Goal: Task Accomplishment & Management: Manage account settings

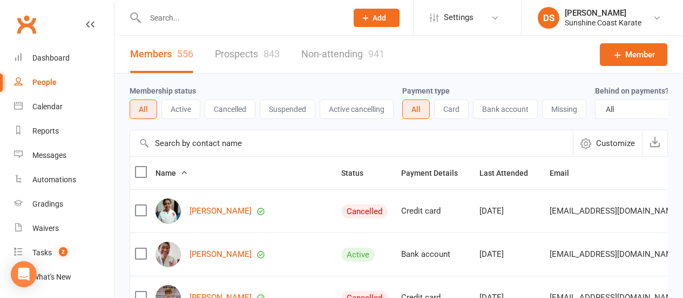
select select "100"
click at [237, 147] on input "text" at bounding box center [351, 143] width 443 height 26
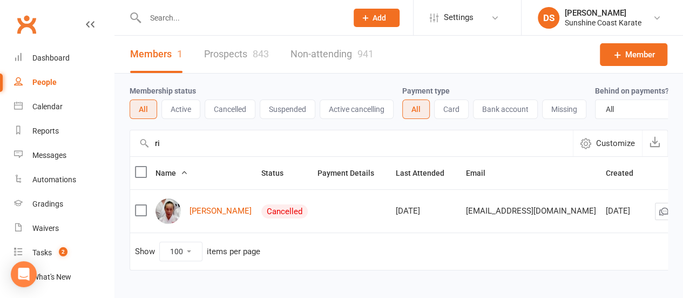
type input "r"
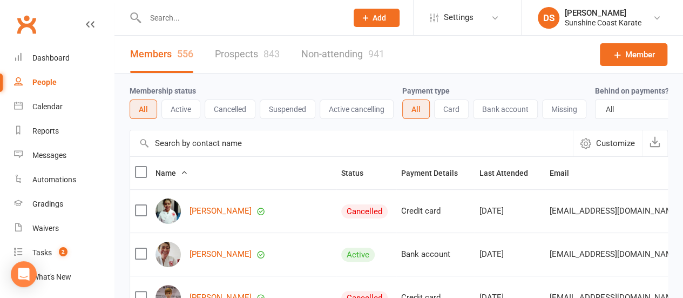
click at [240, 156] on input "text" at bounding box center [351, 143] width 443 height 26
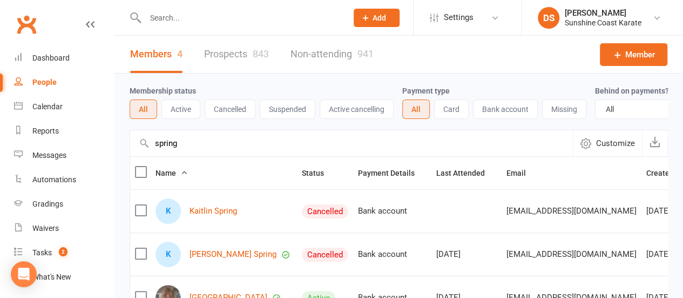
type input "spring"
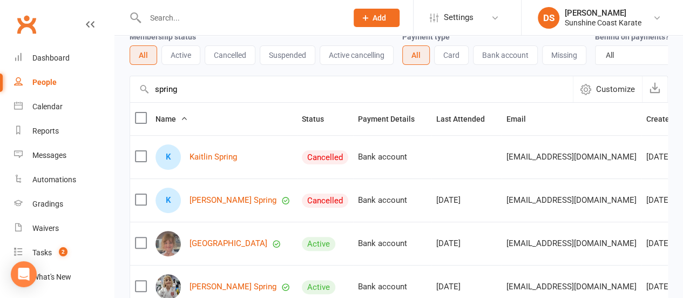
scroll to position [108, 0]
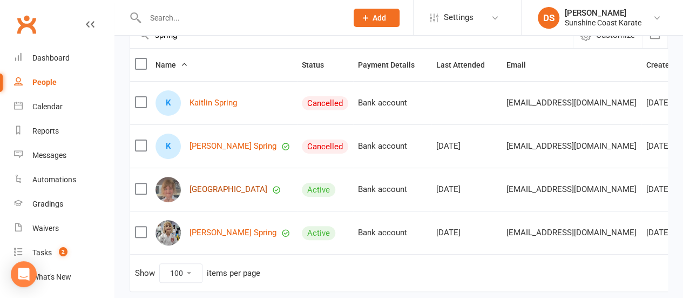
click at [213, 194] on link "[GEOGRAPHIC_DATA]" at bounding box center [229, 189] width 78 height 9
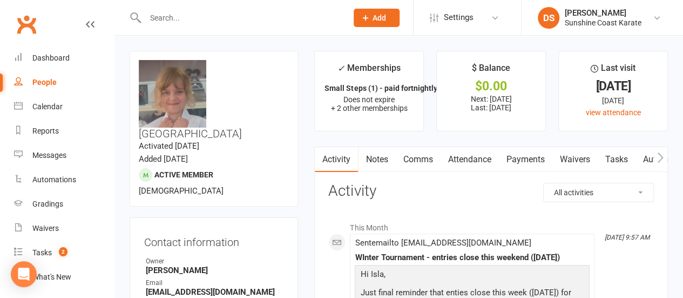
drag, startPoint x: 535, startPoint y: 152, endPoint x: 533, endPoint y: 158, distance: 6.3
click at [535, 152] on link "Payments" at bounding box center [525, 159] width 53 height 25
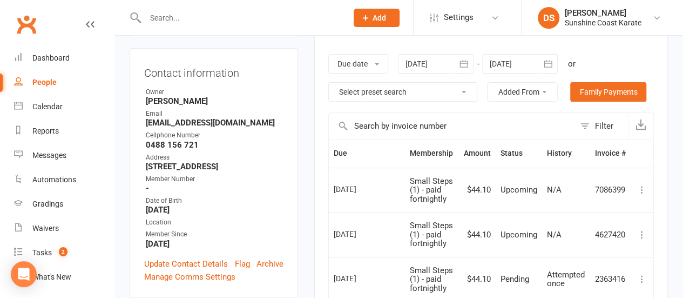
scroll to position [162, 0]
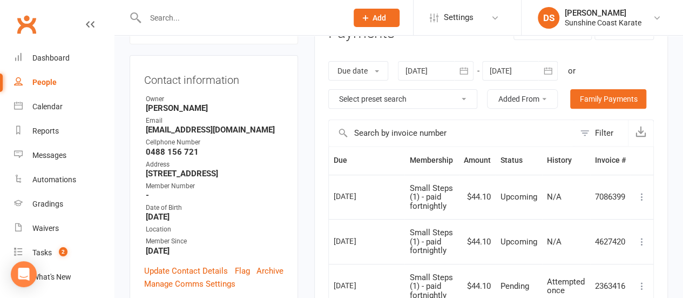
click at [466, 69] on icon "button" at bounding box center [464, 70] width 11 height 11
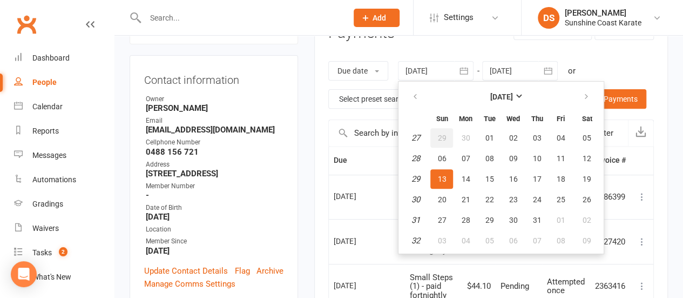
click at [446, 136] on span "29" at bounding box center [442, 137] width 9 height 9
type input "[DATE]"
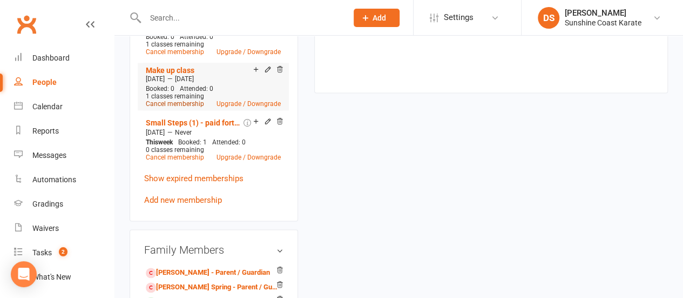
scroll to position [810, 0]
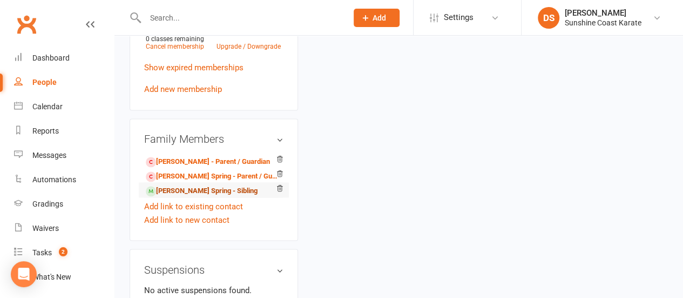
click at [173, 185] on link "[PERSON_NAME] Spring - Sibling" at bounding box center [202, 190] width 112 height 11
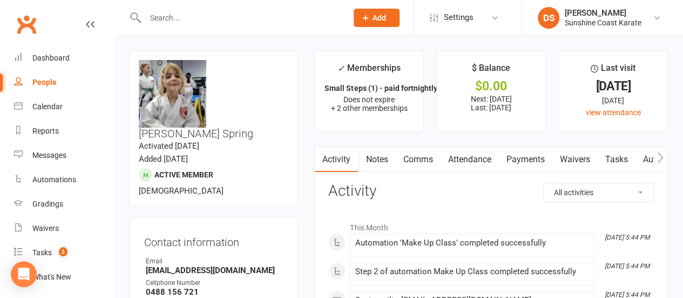
click at [524, 159] on link "Payments" at bounding box center [525, 159] width 53 height 25
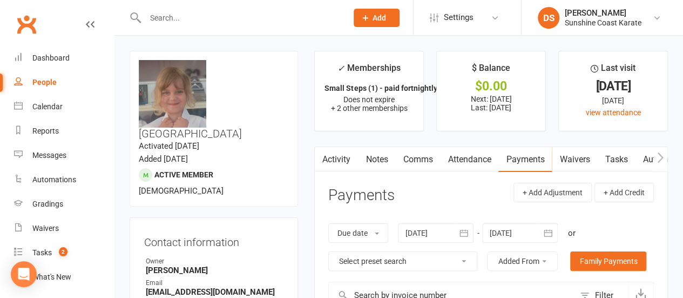
select select "100"
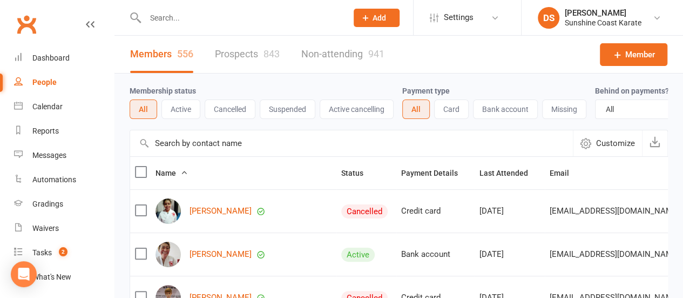
click at [204, 155] on input "text" at bounding box center [351, 143] width 443 height 26
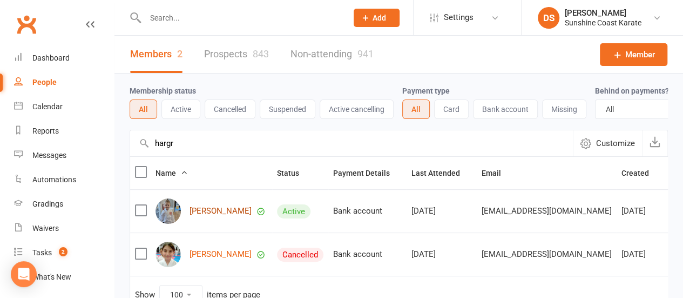
type input "hargr"
click at [219, 216] on link "[PERSON_NAME]" at bounding box center [221, 210] width 62 height 9
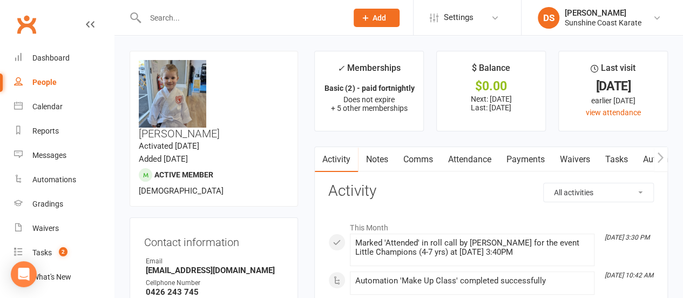
click at [532, 158] on link "Payments" at bounding box center [525, 159] width 53 height 25
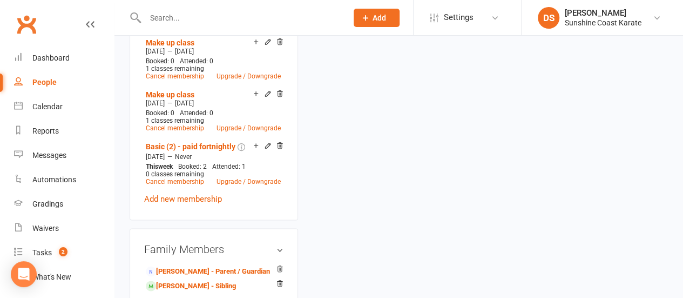
scroll to position [918, 0]
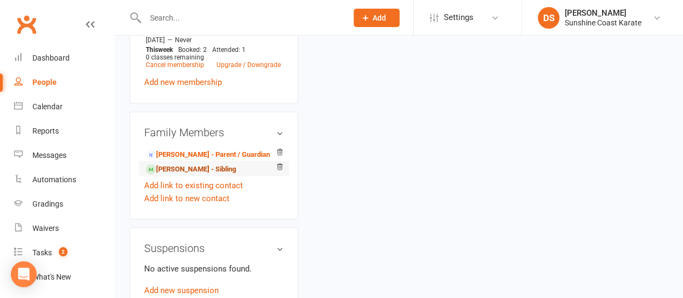
click at [179, 163] on link "[PERSON_NAME] - Sibling" at bounding box center [191, 168] width 90 height 11
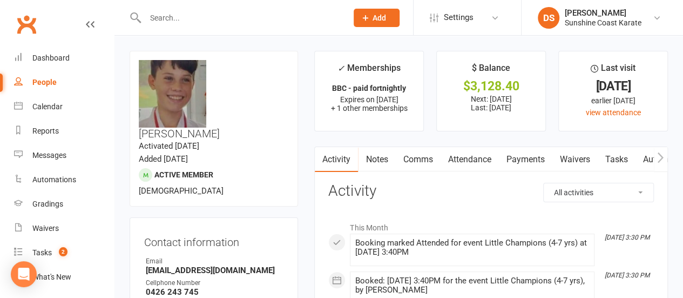
click at [536, 153] on link "Payments" at bounding box center [525, 159] width 53 height 25
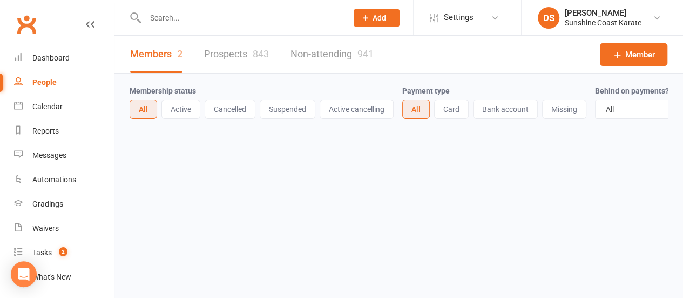
select select "100"
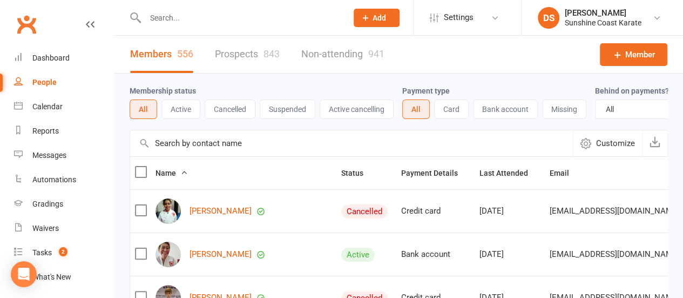
click at [196, 153] on input "text" at bounding box center [351, 143] width 443 height 26
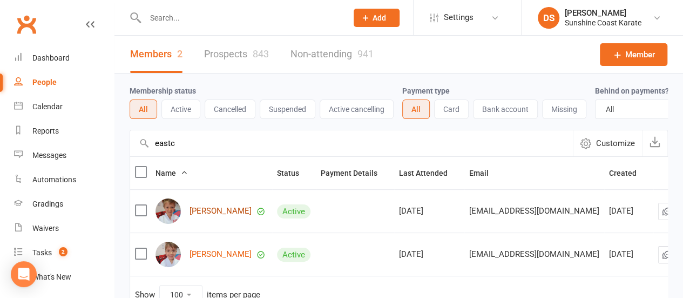
type input "eastc"
click at [209, 216] on link "[PERSON_NAME]" at bounding box center [221, 210] width 62 height 9
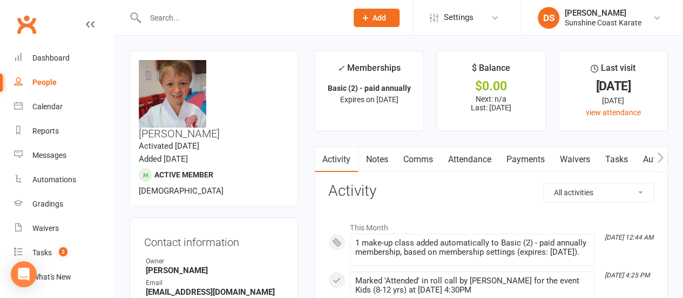
click at [531, 155] on link "Payments" at bounding box center [525, 159] width 53 height 25
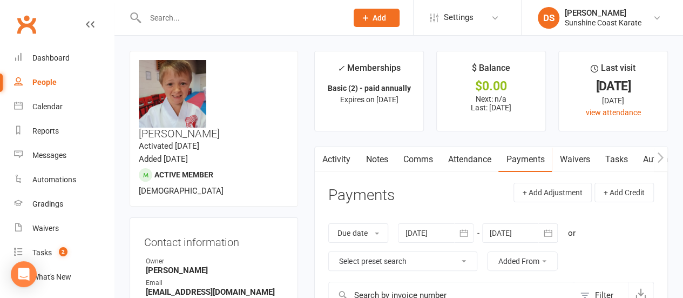
select select "100"
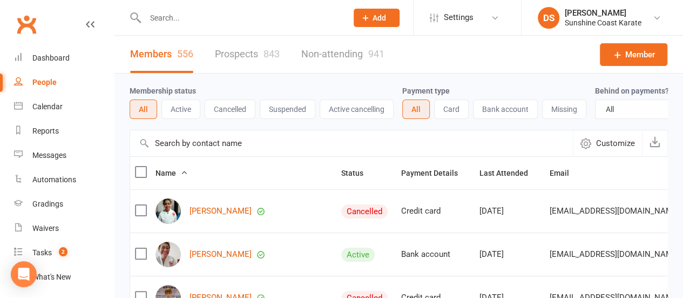
click at [238, 150] on input "text" at bounding box center [351, 143] width 443 height 26
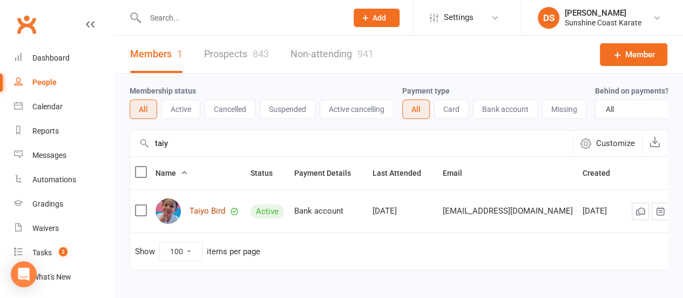
type input "taiy"
click at [201, 216] on link "Taiyo Bird" at bounding box center [208, 210] width 36 height 9
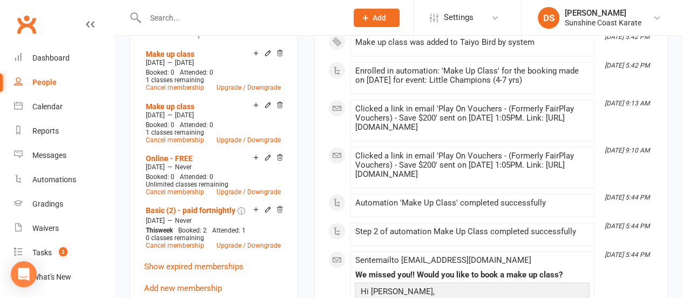
scroll to position [594, 0]
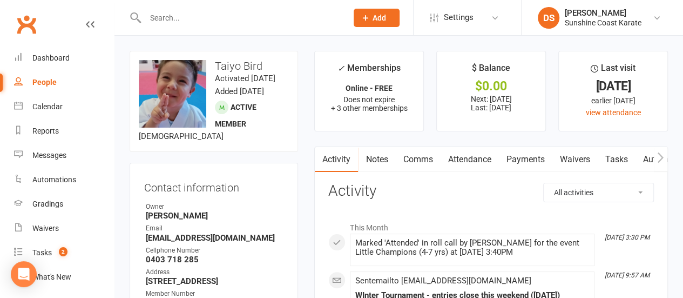
select select "100"
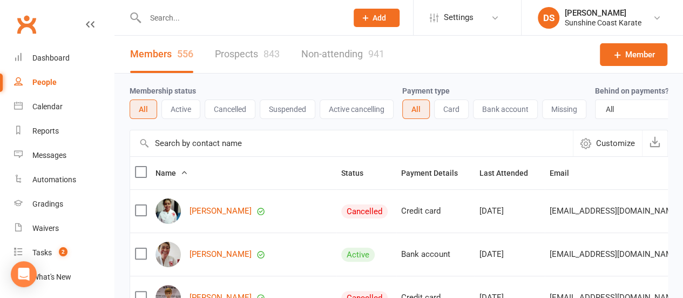
click at [218, 150] on input "text" at bounding box center [351, 143] width 443 height 26
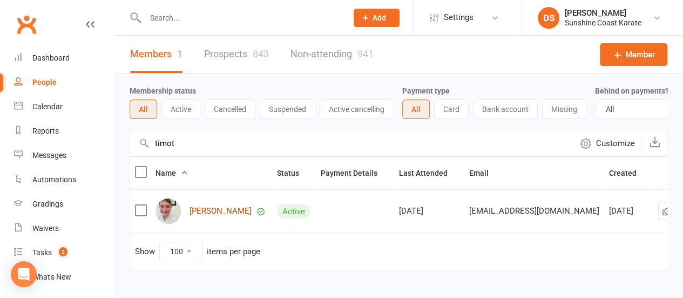
type input "timot"
click at [209, 216] on link "[PERSON_NAME]" at bounding box center [221, 210] width 62 height 9
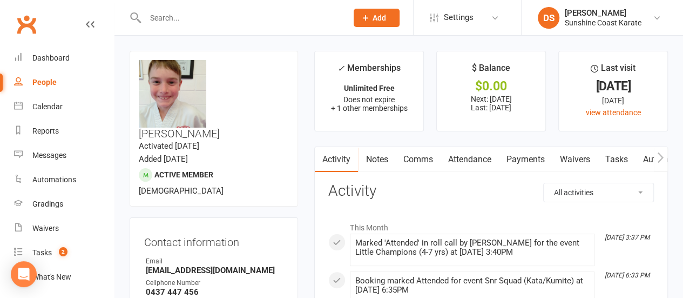
click at [478, 159] on link "Attendance" at bounding box center [469, 159] width 58 height 25
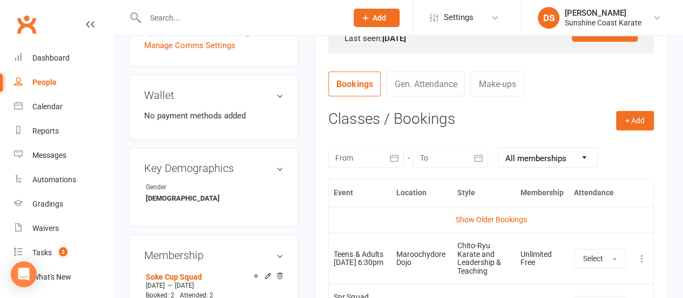
scroll to position [432, 0]
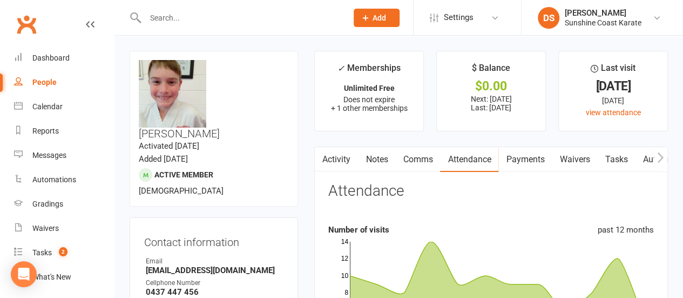
select select "100"
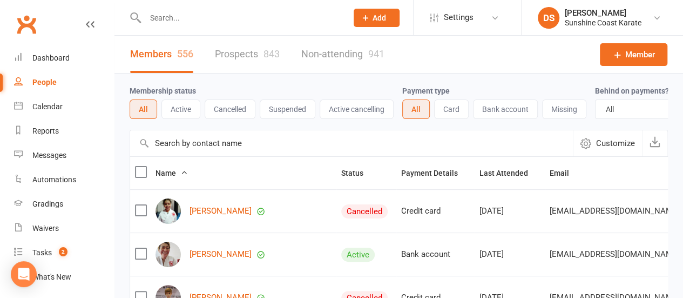
click at [214, 150] on input "text" at bounding box center [351, 143] width 443 height 26
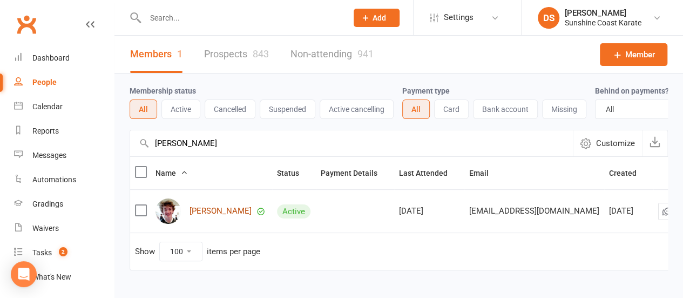
type input "[PERSON_NAME]"
click at [204, 216] on link "[PERSON_NAME]" at bounding box center [221, 210] width 62 height 9
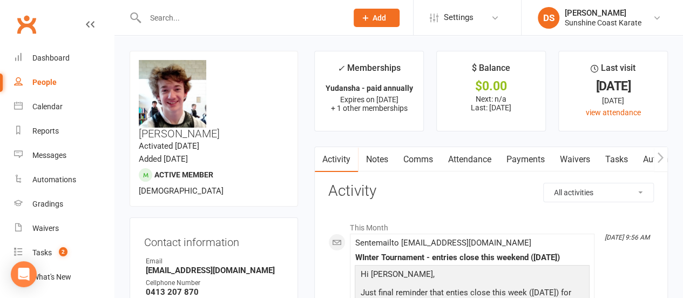
click at [466, 159] on link "Attendance" at bounding box center [469, 159] width 58 height 25
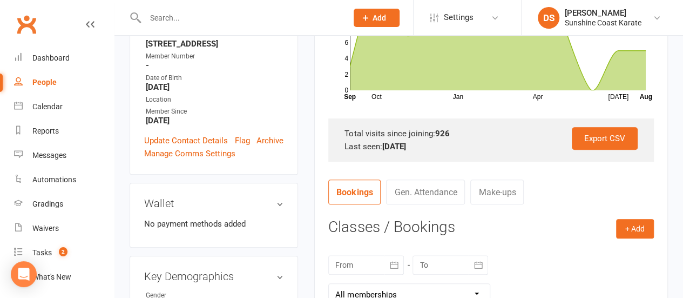
scroll to position [486, 0]
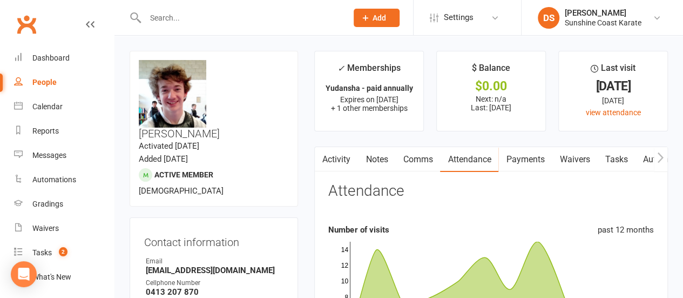
select select "100"
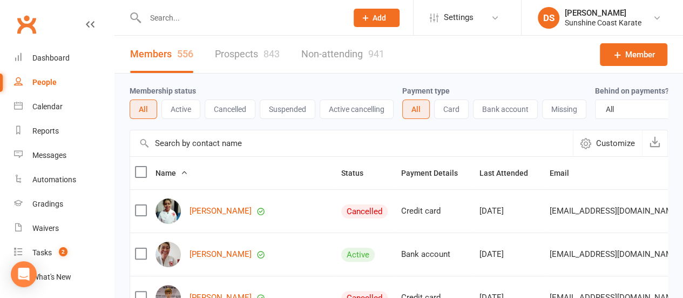
click at [201, 146] on input "text" at bounding box center [351, 143] width 443 height 26
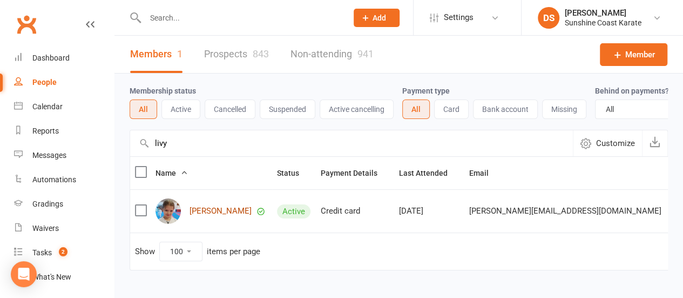
type input "livy"
click at [218, 216] on link "[PERSON_NAME]" at bounding box center [221, 210] width 62 height 9
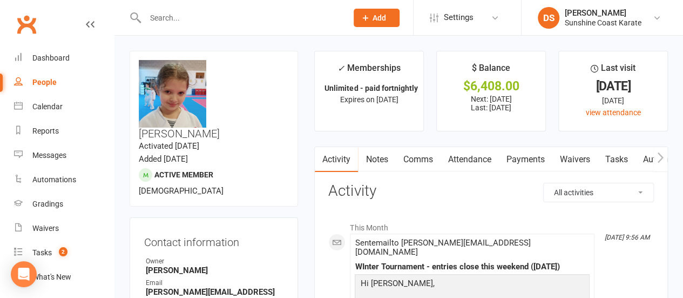
click at [473, 161] on link "Attendance" at bounding box center [469, 159] width 58 height 25
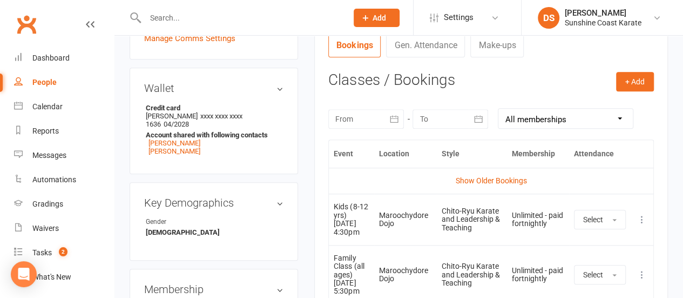
scroll to position [432, 0]
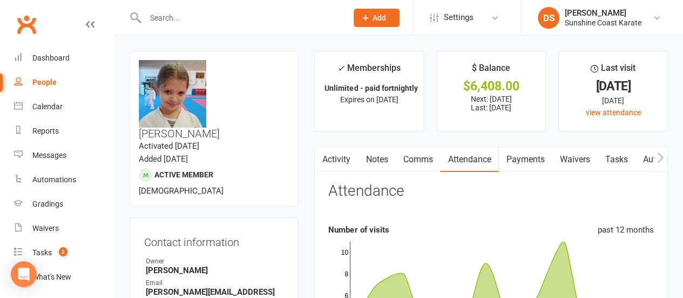
select select "100"
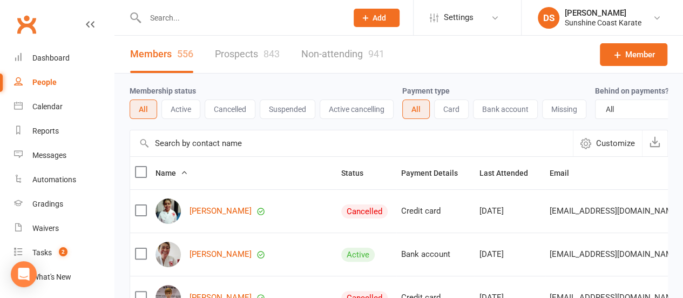
click at [221, 149] on input "text" at bounding box center [351, 143] width 443 height 26
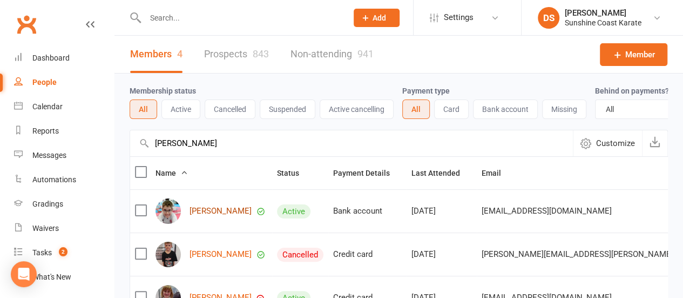
type input "[PERSON_NAME]"
click at [214, 216] on link "[PERSON_NAME]" at bounding box center [221, 210] width 62 height 9
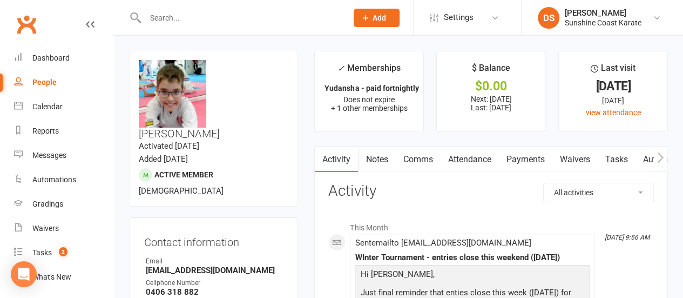
click at [468, 160] on link "Attendance" at bounding box center [469, 159] width 58 height 25
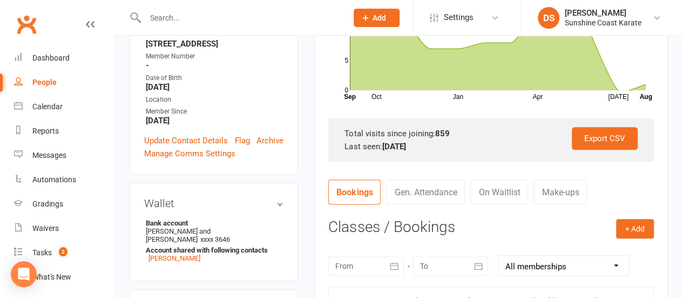
scroll to position [432, 0]
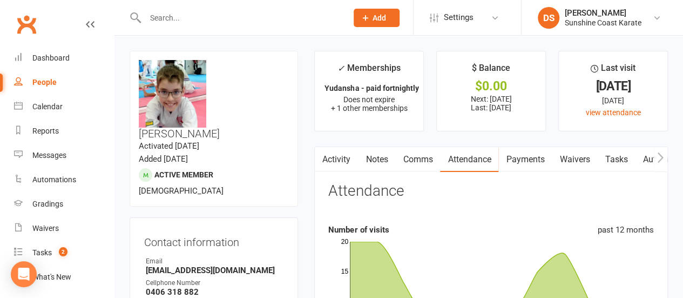
select select "100"
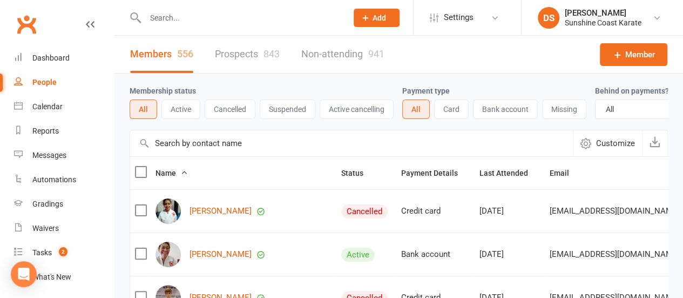
click at [216, 151] on input "text" at bounding box center [351, 143] width 443 height 26
click at [250, 150] on input "text" at bounding box center [351, 143] width 443 height 26
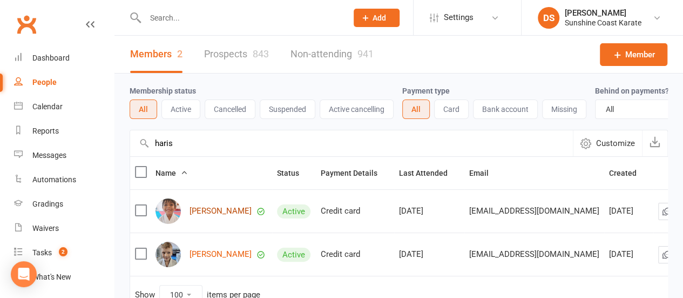
type input "haris"
click at [214, 216] on link "[PERSON_NAME]" at bounding box center [221, 210] width 62 height 9
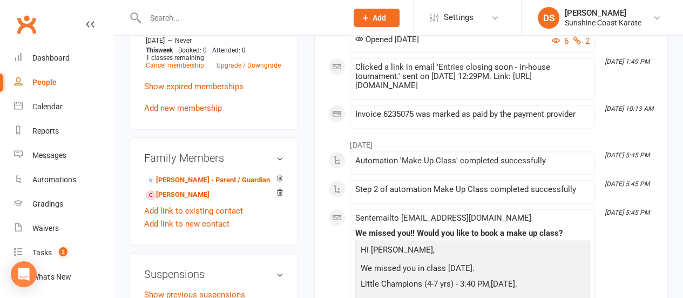
scroll to position [810, 0]
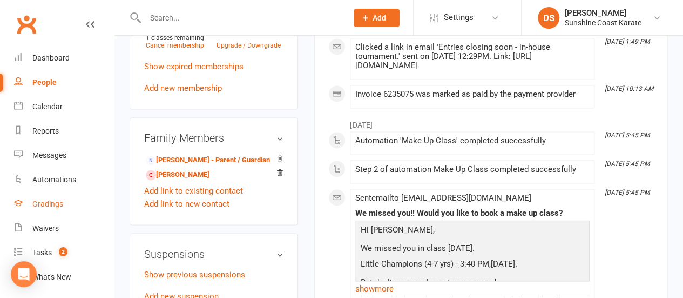
click at [47, 202] on div "Gradings" at bounding box center [47, 203] width 31 height 9
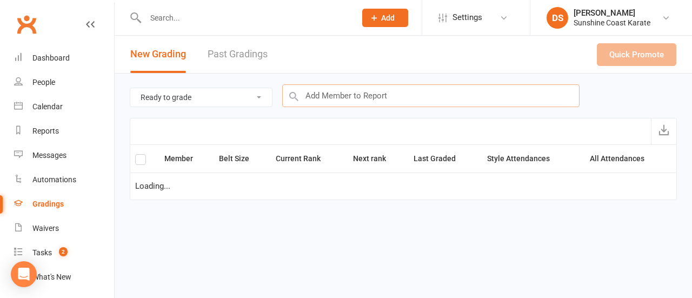
click at [330, 91] on input "text" at bounding box center [430, 95] width 297 height 23
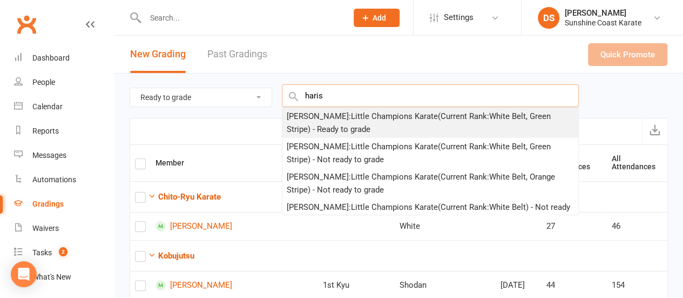
type input "haris"
click at [337, 115] on div "[PERSON_NAME] : Little Champions Karate (Current Rank: White Belt, Green Stripe…" at bounding box center [430, 123] width 287 height 26
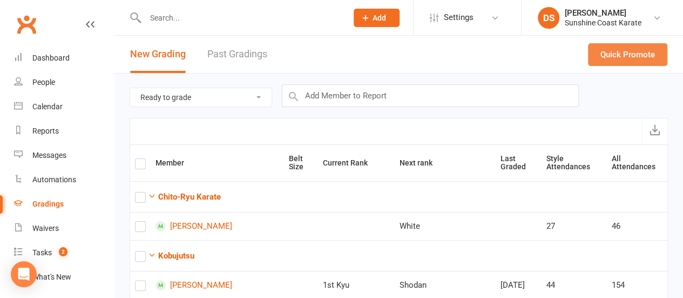
click at [619, 53] on button "Quick Promote" at bounding box center [627, 54] width 79 height 23
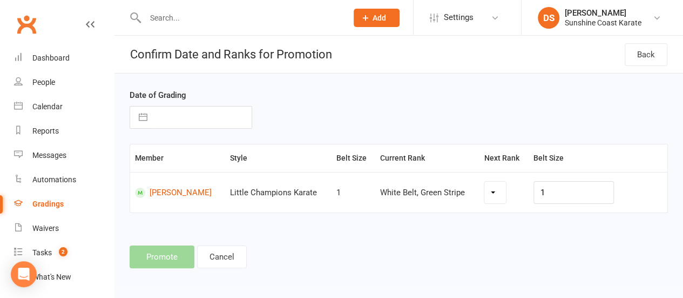
select select "18483"
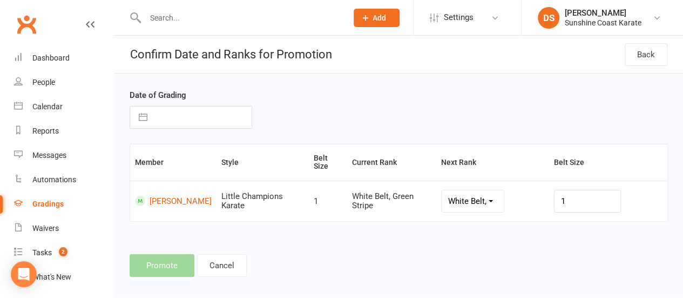
click at [190, 110] on input "text" at bounding box center [202, 117] width 99 height 22
select select "6"
select select "2025"
select select "7"
select select "2025"
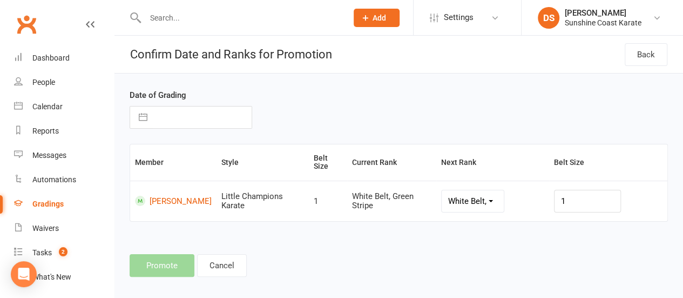
select select "8"
select select "2025"
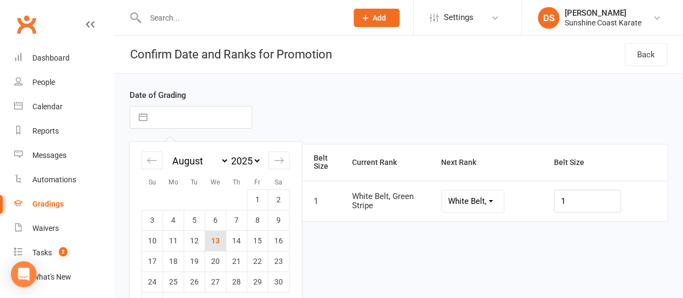
click at [219, 230] on td "13" at bounding box center [215, 240] width 21 height 21
type input "[DATE]"
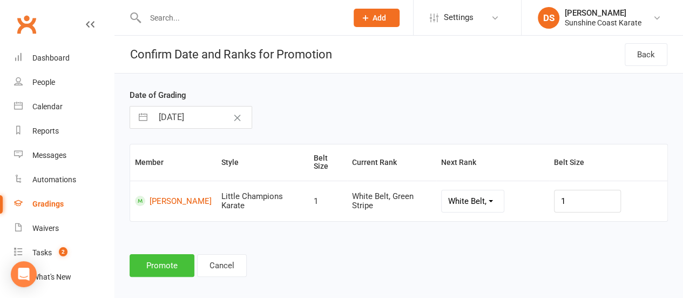
click at [163, 266] on button "Promote" at bounding box center [162, 265] width 65 height 23
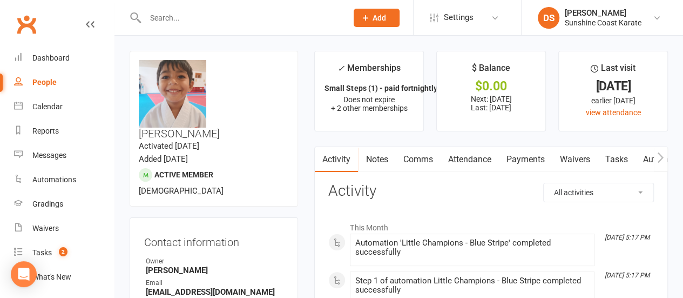
select select "100"
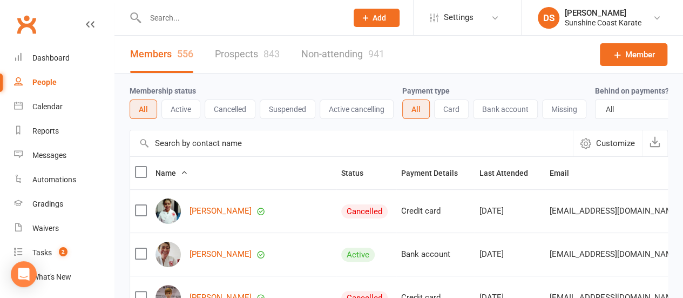
click at [185, 149] on input "text" at bounding box center [351, 143] width 443 height 26
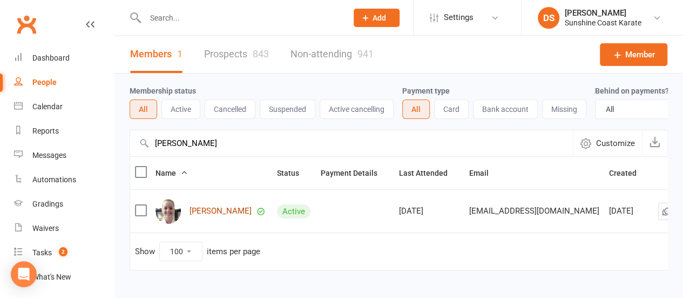
type input "[PERSON_NAME]"
click at [216, 216] on link "[PERSON_NAME]" at bounding box center [221, 210] width 62 height 9
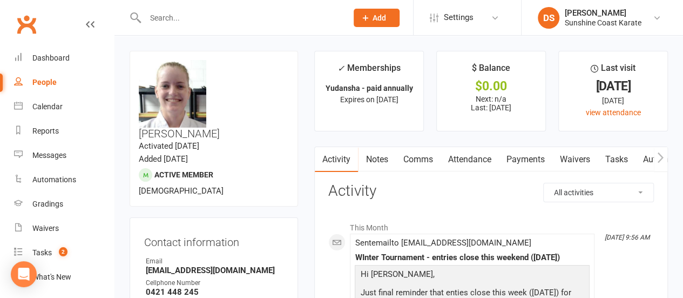
click at [475, 159] on link "Attendance" at bounding box center [469, 159] width 58 height 25
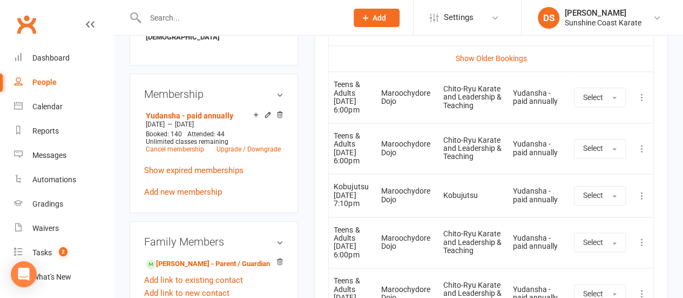
scroll to position [540, 0]
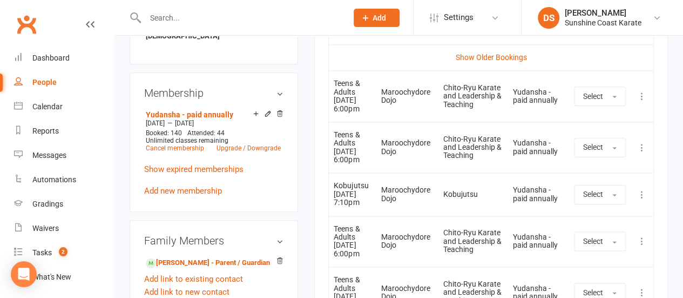
click at [641, 98] on icon at bounding box center [642, 96] width 11 height 11
click at [574, 162] on link "Remove booking" at bounding box center [594, 161] width 107 height 22
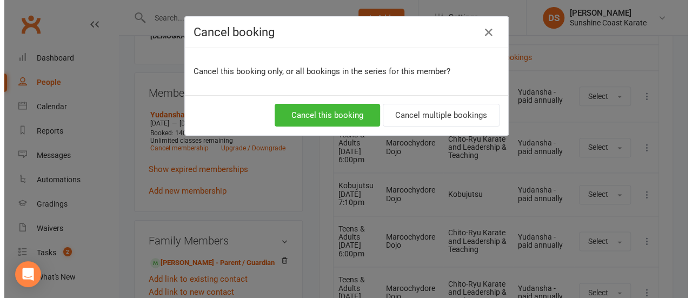
scroll to position [514, 0]
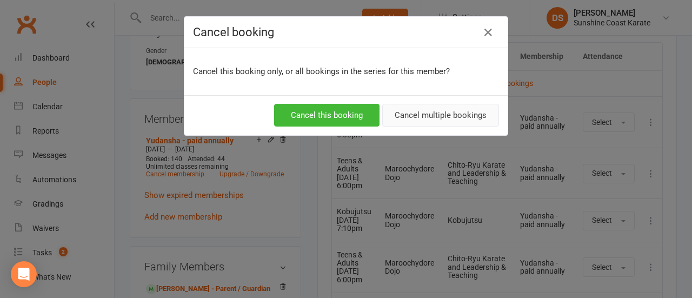
click at [429, 111] on button "Cancel multiple bookings" at bounding box center [440, 115] width 117 height 23
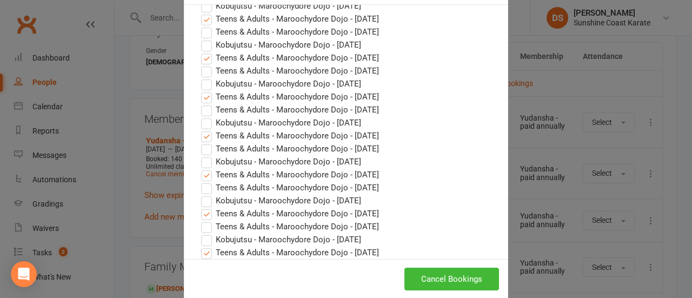
scroll to position [59, 0]
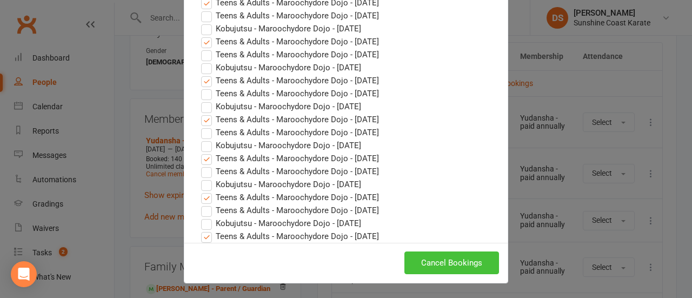
click at [458, 258] on button "Cancel Bookings" at bounding box center [451, 262] width 95 height 23
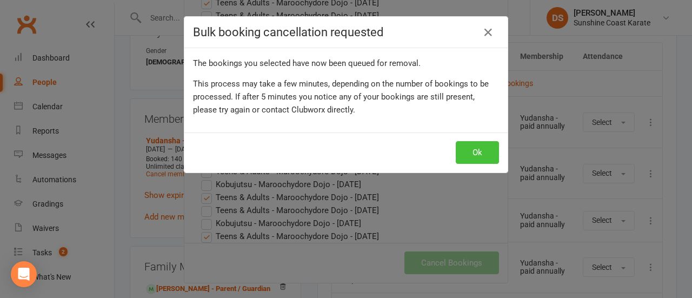
click at [467, 148] on button "Ok" at bounding box center [476, 152] width 43 height 23
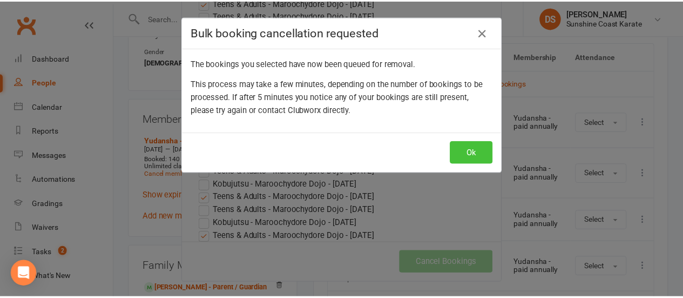
scroll to position [540, 0]
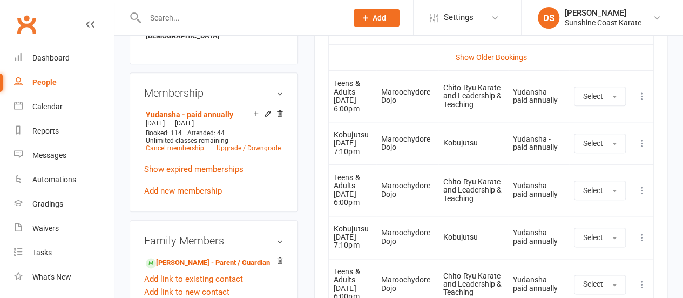
scroll to position [566, 0]
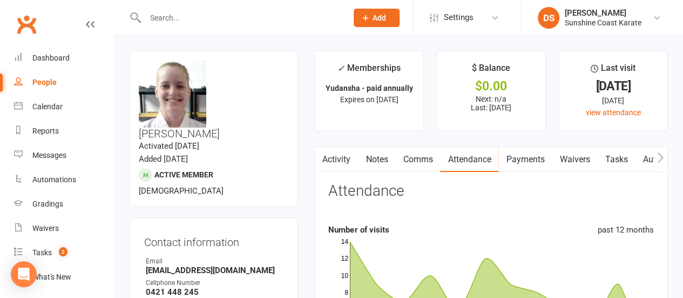
select select "100"
